Goal: Task Accomplishment & Management: Use online tool/utility

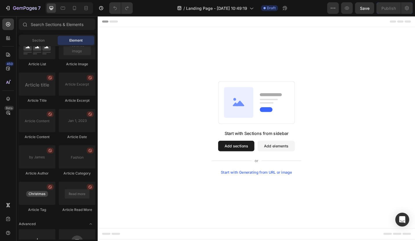
scroll to position [1522, 0]
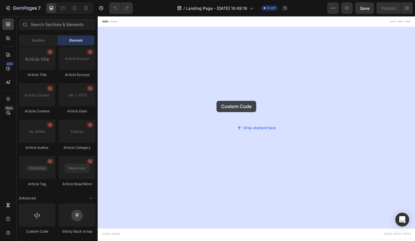
drag, startPoint x: 131, startPoint y: 233, endPoint x: 228, endPoint y: 109, distance: 157.2
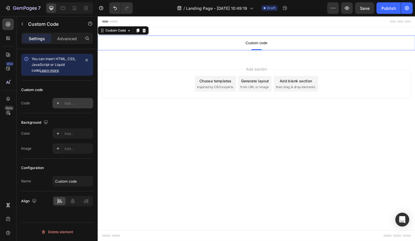
click at [66, 105] on div "Add..." at bounding box center [77, 103] width 27 height 5
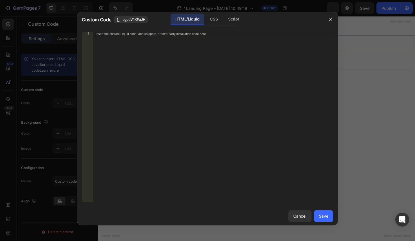
click at [169, 90] on div "Insert the custom Liquid code, add snippets, or third-party installation code h…" at bounding box center [213, 122] width 240 height 180
paste textarea "[URL][DOMAIN_NAME]"
type textarea "[URL][DOMAIN_NAME]"
drag, startPoint x: 230, startPoint y: 34, endPoint x: 79, endPoint y: 35, distance: 150.3
click at [79, 35] on div "[URL][DOMAIN_NAME] 1 [URL][DOMAIN_NAME] ההההההההההההההההההההההההההההההההההההההה…" at bounding box center [207, 117] width 261 height 180
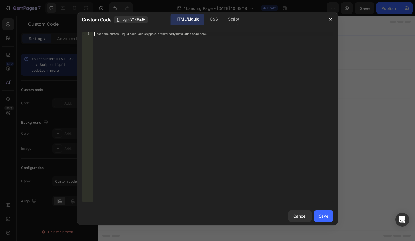
click at [184, 60] on div "Insert the custom Liquid code, add snippets, or third-party installation code h…" at bounding box center [213, 122] width 240 height 180
click at [345, 181] on div at bounding box center [207, 120] width 415 height 241
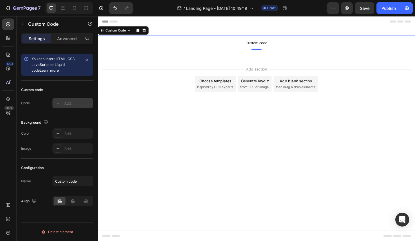
click at [72, 104] on div "Add..." at bounding box center [77, 103] width 27 height 5
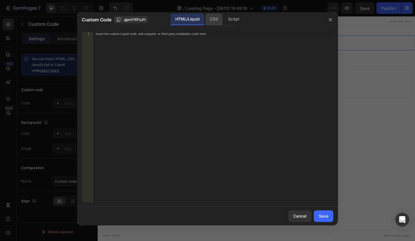
click at [223, 21] on div "CSS" at bounding box center [233, 20] width 20 height 12
click at [228, 18] on div "Script" at bounding box center [233, 20] width 20 height 12
click at [148, 52] on div "Insert the Javascript code to add interaction and animation to your content her…" at bounding box center [213, 122] width 240 height 180
click at [205, 23] on div "HTML/Liquid" at bounding box center [213, 20] width 17 height 12
click at [181, 65] on div "Insert the custom Liquid code, add snippets, or third-party installation code h…" at bounding box center [213, 122] width 240 height 180
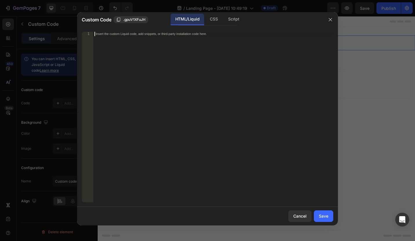
paste textarea "</html>"
type textarea "</html>"
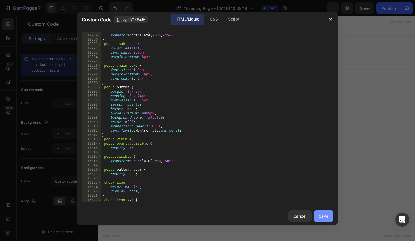
click at [325, 219] on div "Save" at bounding box center [324, 216] width 10 height 6
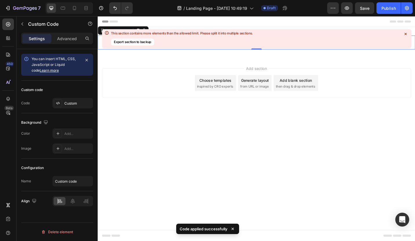
click at [404, 33] on icon at bounding box center [404, 33] width 5 height 5
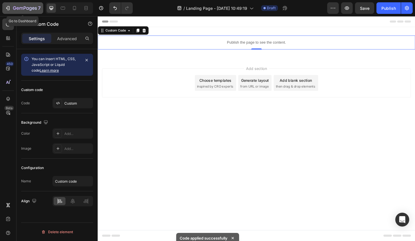
click at [18, 8] on icon "button" at bounding box center [18, 8] width 3 height 3
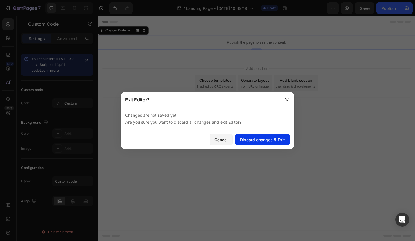
click at [253, 142] on div "Discard changes & Exit" at bounding box center [262, 140] width 45 height 6
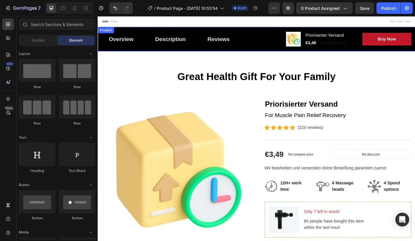
click at [306, 29] on div "Overview Button Description Button Reviews Button Row Product Images Priorisier…" at bounding box center [271, 41] width 347 height 27
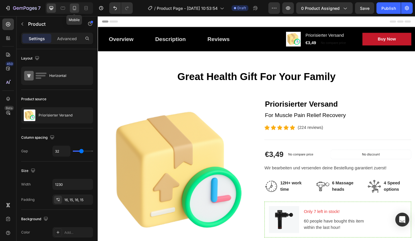
click at [74, 10] on icon at bounding box center [75, 8] width 6 height 6
type input "0"
type input "100%"
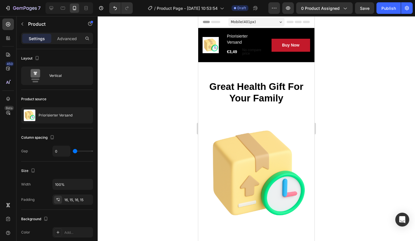
click at [255, 62] on div "Overview Button Description Button Reviews Button Row Product Images Priorisier…" at bounding box center [256, 45] width 116 height 34
click at [205, 29] on div "Overview Button Description Button Reviews Button Row Product Images Priorisier…" at bounding box center [256, 45] width 116 height 34
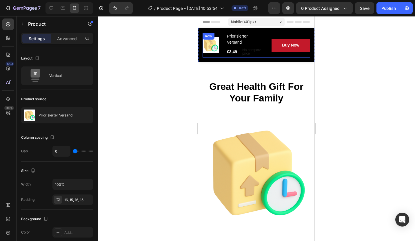
click at [206, 58] on div "Product Images" at bounding box center [212, 45] width 21 height 25
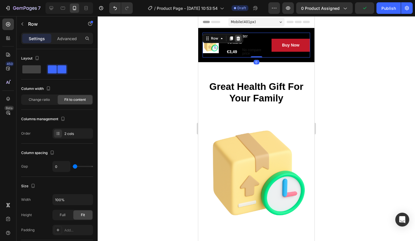
click at [237, 40] on icon at bounding box center [238, 38] width 4 height 4
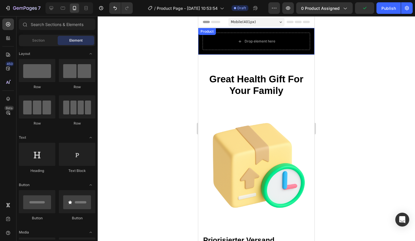
click at [219, 53] on div "Overview Button Description Button Reviews Button Row Drop element here Product" at bounding box center [256, 41] width 116 height 27
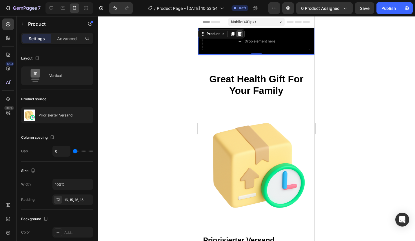
click at [240, 34] on icon at bounding box center [239, 34] width 5 height 5
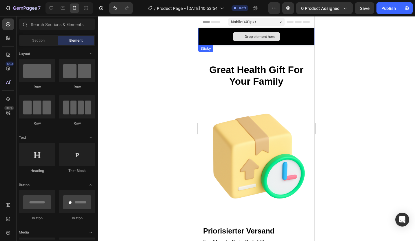
click at [210, 37] on div "Drop element here" at bounding box center [256, 36] width 116 height 17
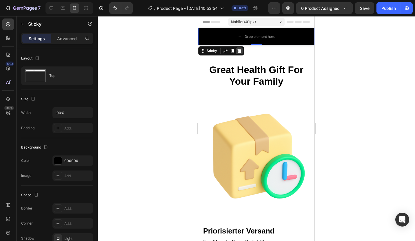
click at [240, 49] on icon at bounding box center [239, 51] width 4 height 4
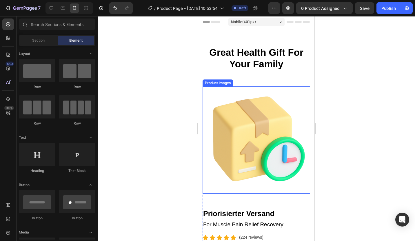
click at [246, 112] on img at bounding box center [255, 140] width 107 height 107
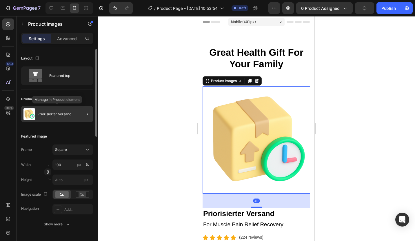
click at [57, 113] on p "Priorisierter Versand" at bounding box center [54, 114] width 34 height 4
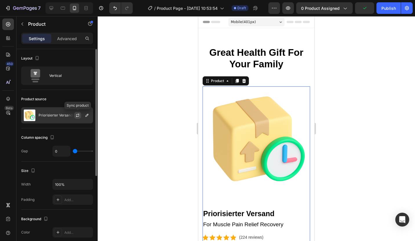
click at [78, 114] on icon "button" at bounding box center [77, 115] width 3 height 2
click at [86, 116] on icon "button" at bounding box center [87, 115] width 5 height 5
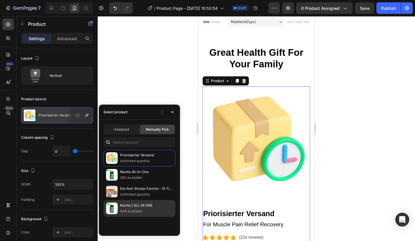
click at [142, 210] on p "446 available" at bounding box center [146, 212] width 53 height 6
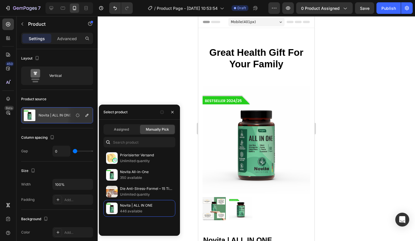
click at [140, 87] on div at bounding box center [256, 128] width 317 height 225
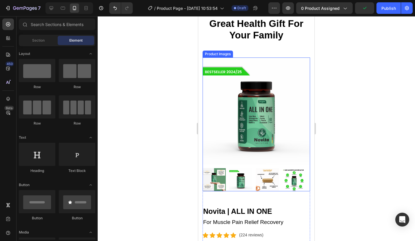
scroll to position [58, 0]
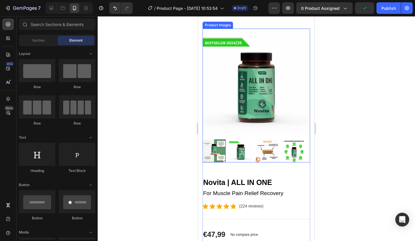
click at [215, 147] on img at bounding box center [213, 151] width 23 height 23
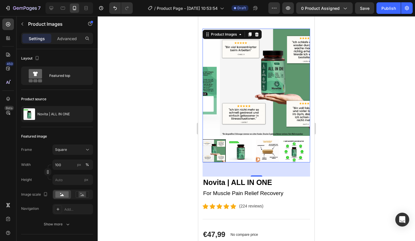
click at [176, 147] on div at bounding box center [256, 128] width 317 height 225
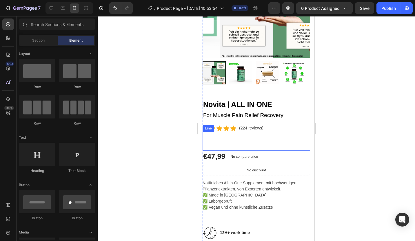
scroll to position [145, 0]
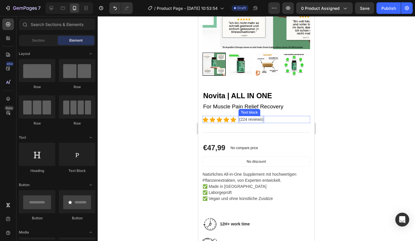
click at [248, 117] on p "(224 reviews)" at bounding box center [251, 120] width 24 height 6
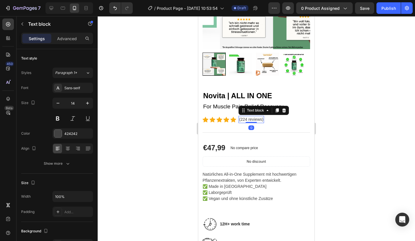
click at [244, 117] on p "(224 reviews)" at bounding box center [251, 120] width 24 height 6
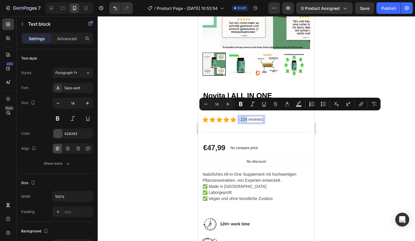
drag, startPoint x: 247, startPoint y: 115, endPoint x: 241, endPoint y: 116, distance: 5.8
click at [241, 117] on p "(224 reviews)" at bounding box center [251, 120] width 24 height 6
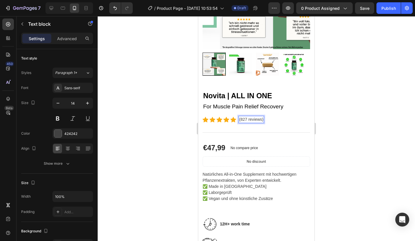
click at [170, 122] on div at bounding box center [256, 128] width 317 height 225
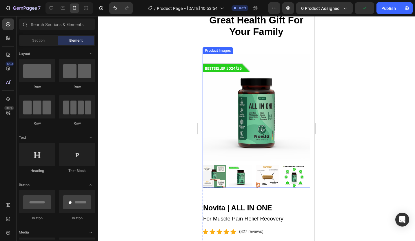
scroll to position [0, 0]
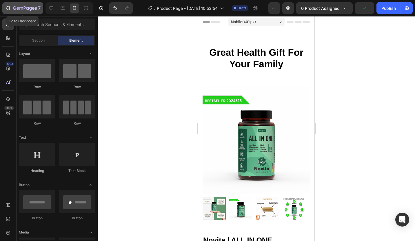
click at [17, 8] on icon "button" at bounding box center [25, 8] width 24 height 5
